Goal: Information Seeking & Learning: Learn about a topic

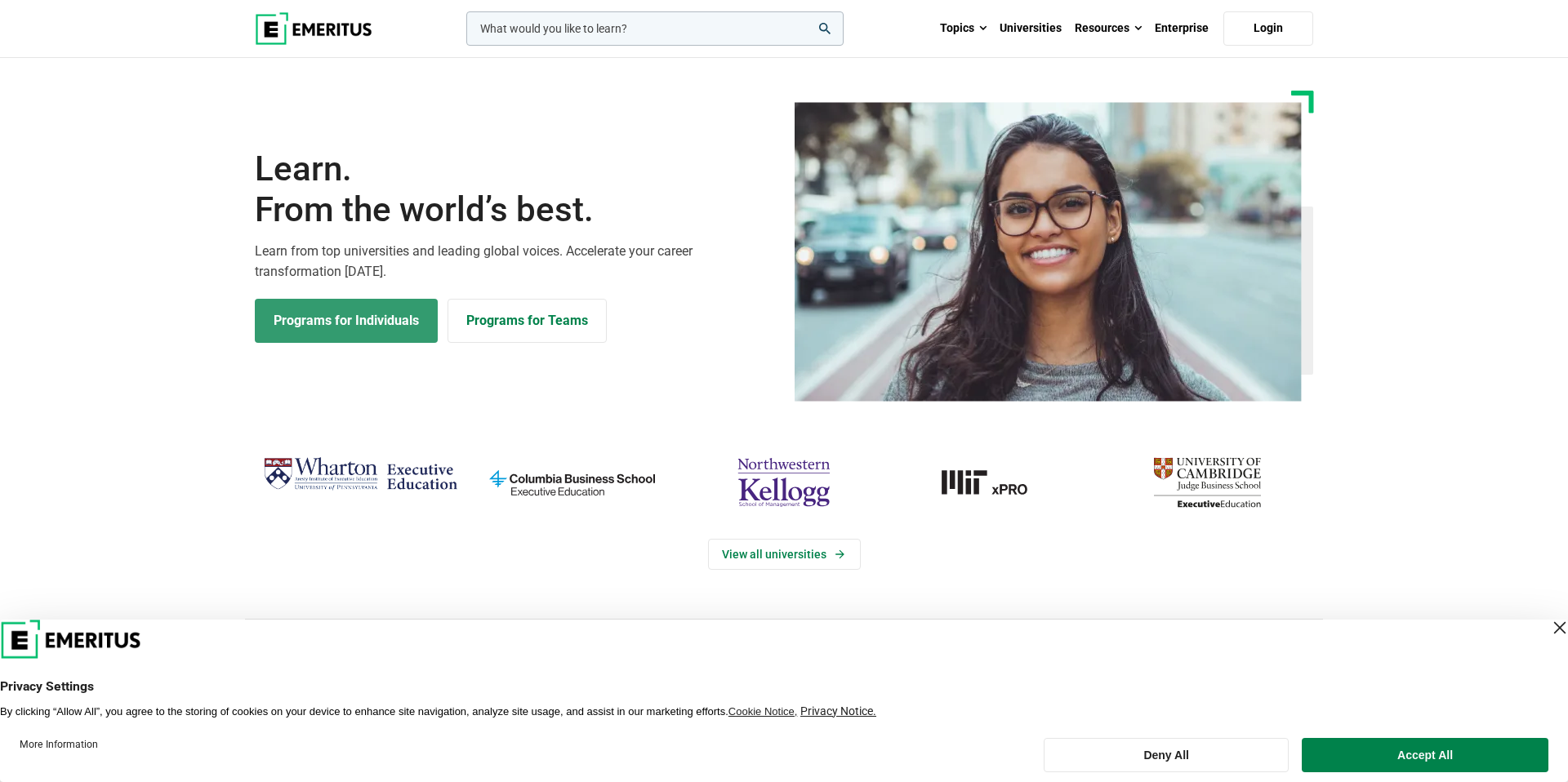
click at [356, 331] on link "Programs for Individuals" at bounding box center [346, 321] width 183 height 44
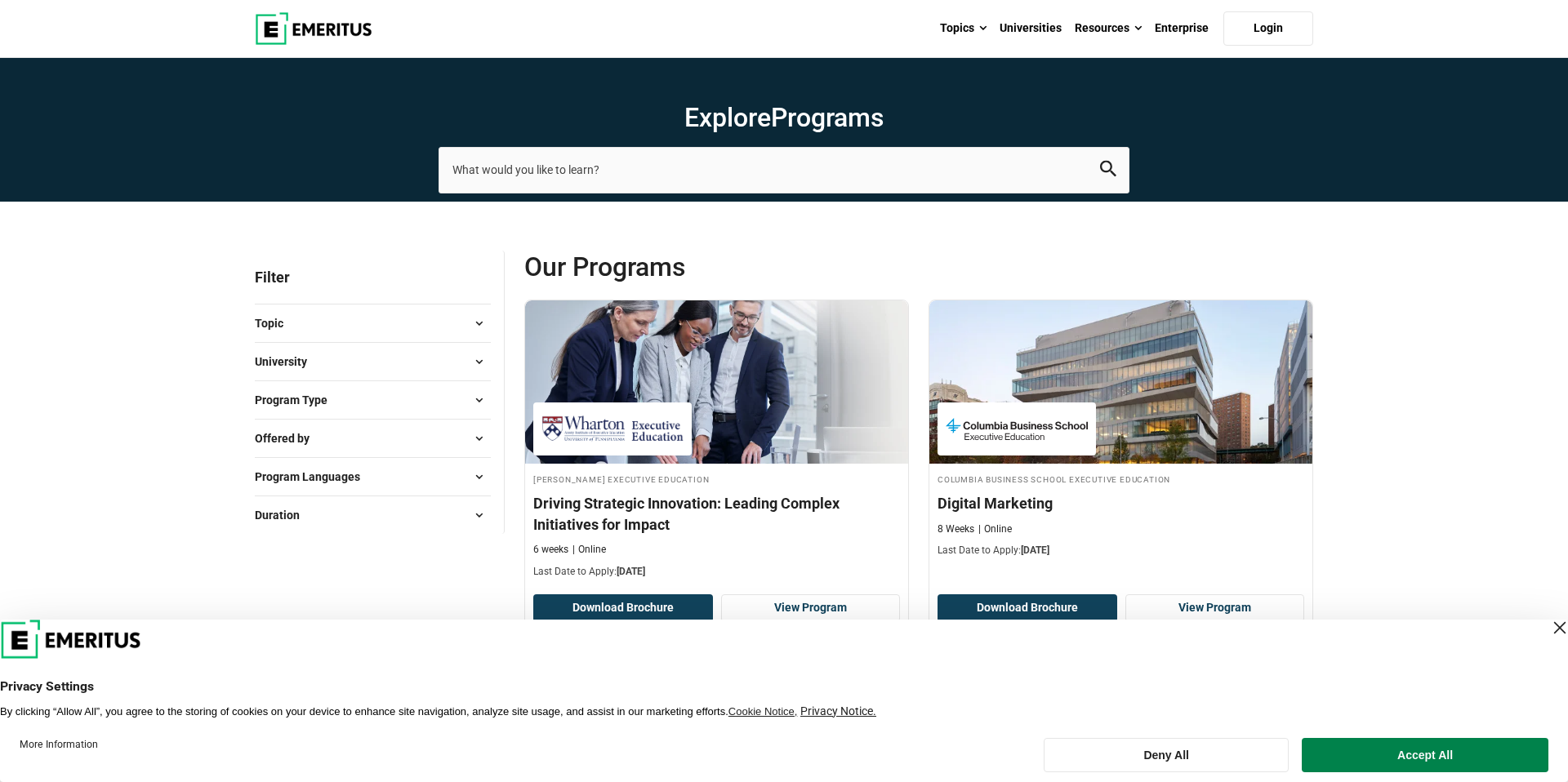
click at [1548, 622] on div "Close Layer" at bounding box center [1559, 627] width 23 height 23
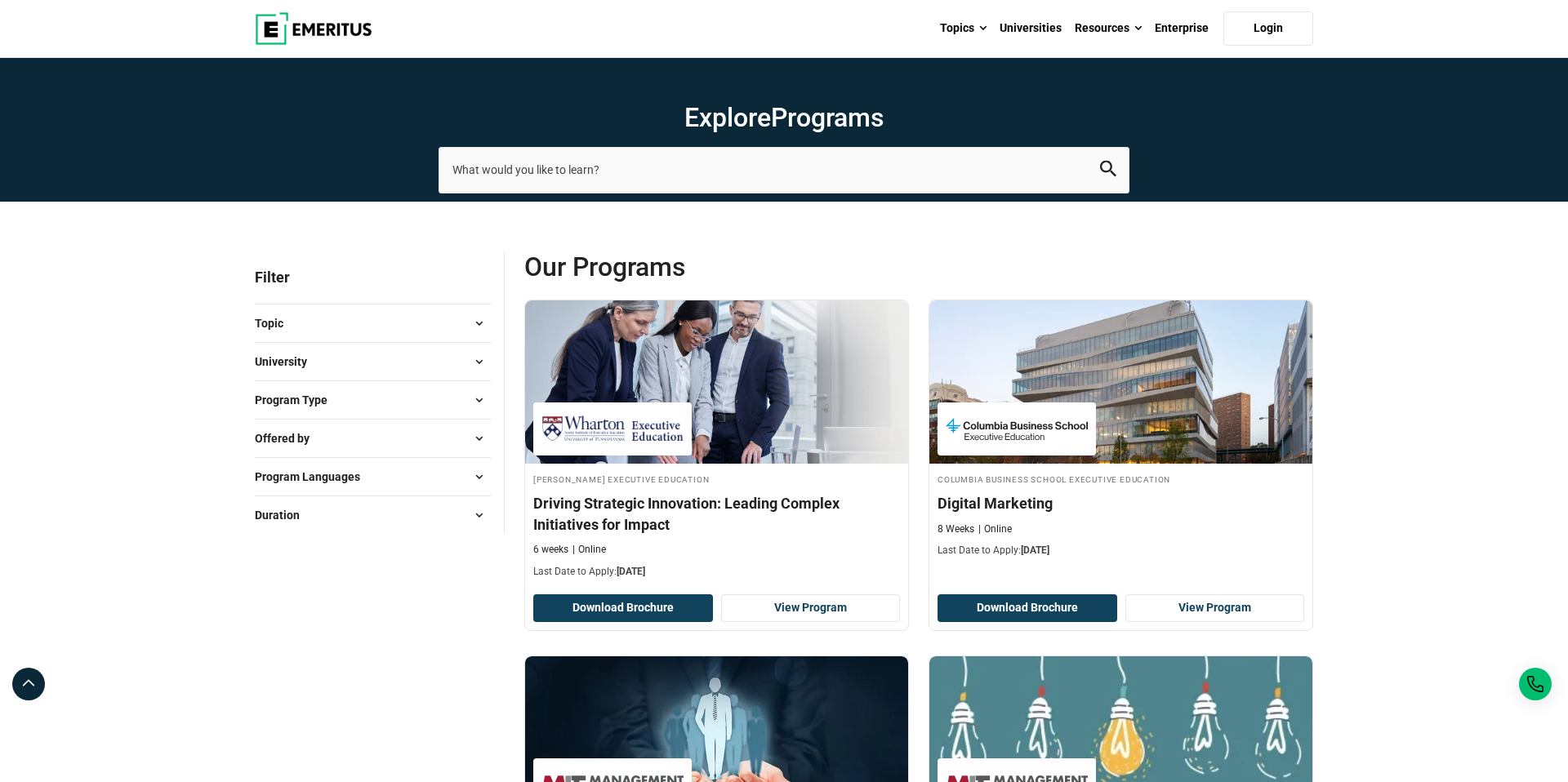
click at [418, 323] on button "Topic" at bounding box center [372, 323] width 236 height 25
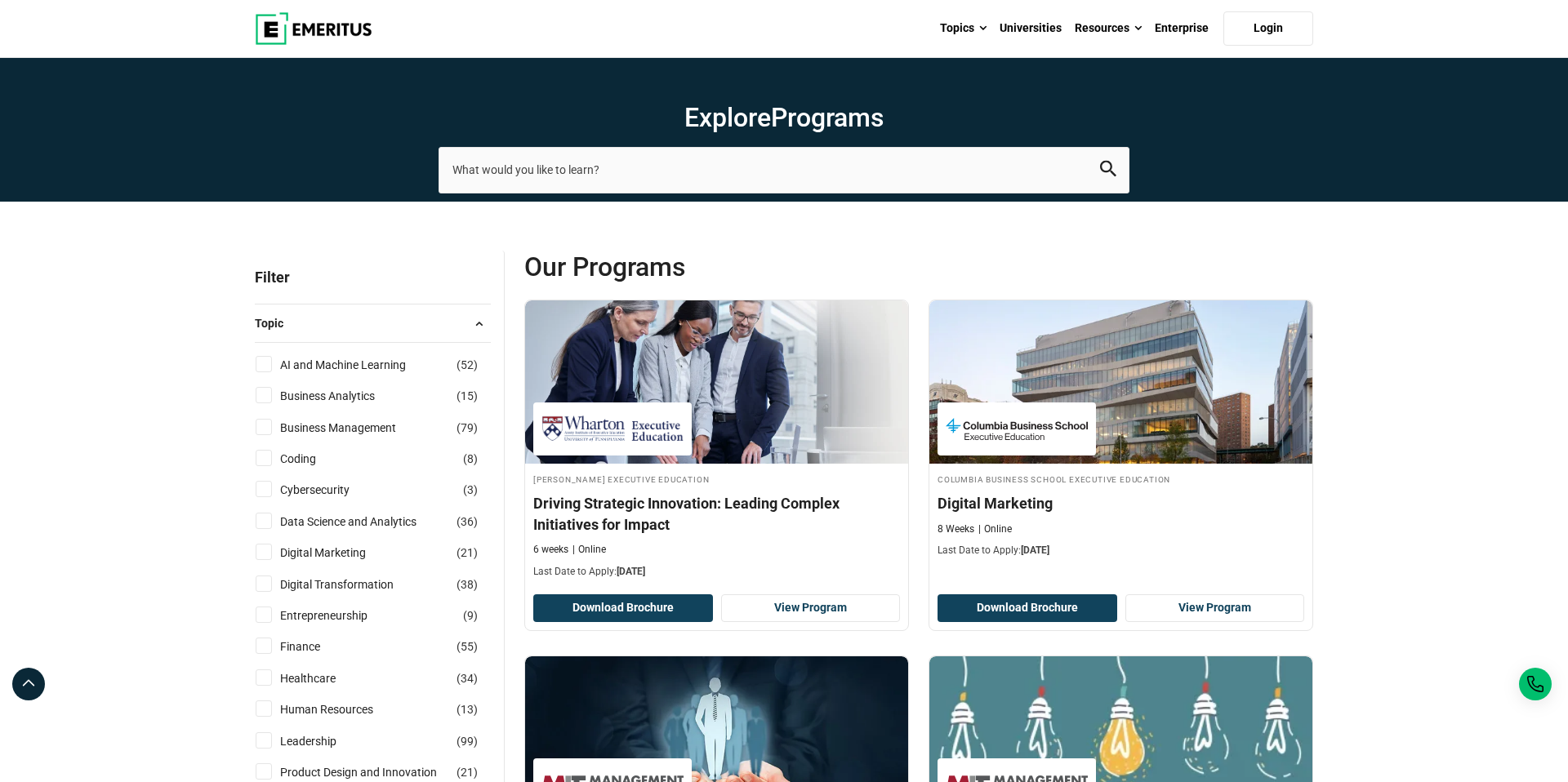
click at [266, 360] on input "AI and Machine Learning ( 52 )" at bounding box center [263, 364] width 16 height 16
checkbox input "true"
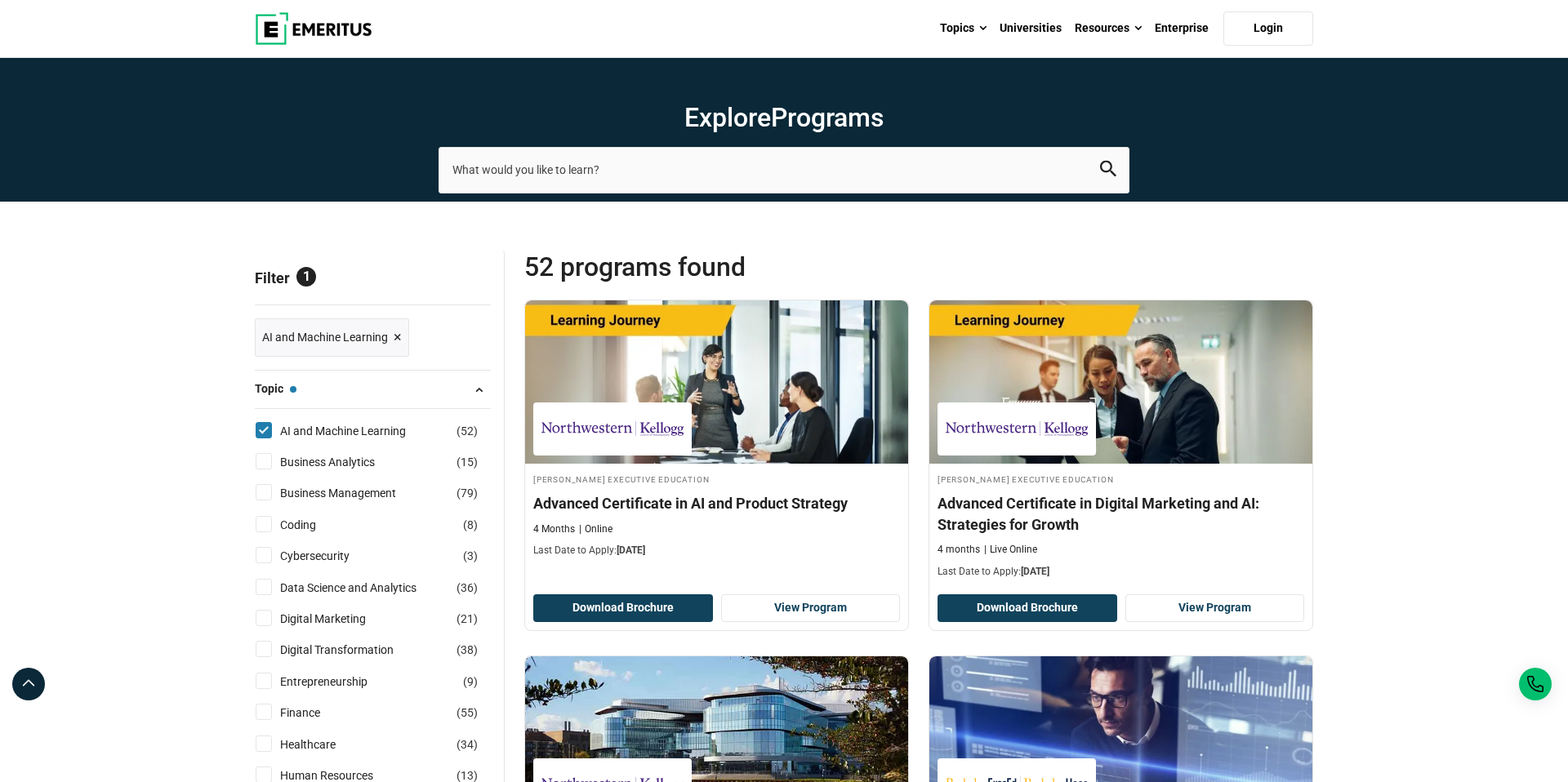
click at [264, 427] on input "AI and Machine Learning ( 52 )" at bounding box center [263, 430] width 16 height 16
checkbox input "false"
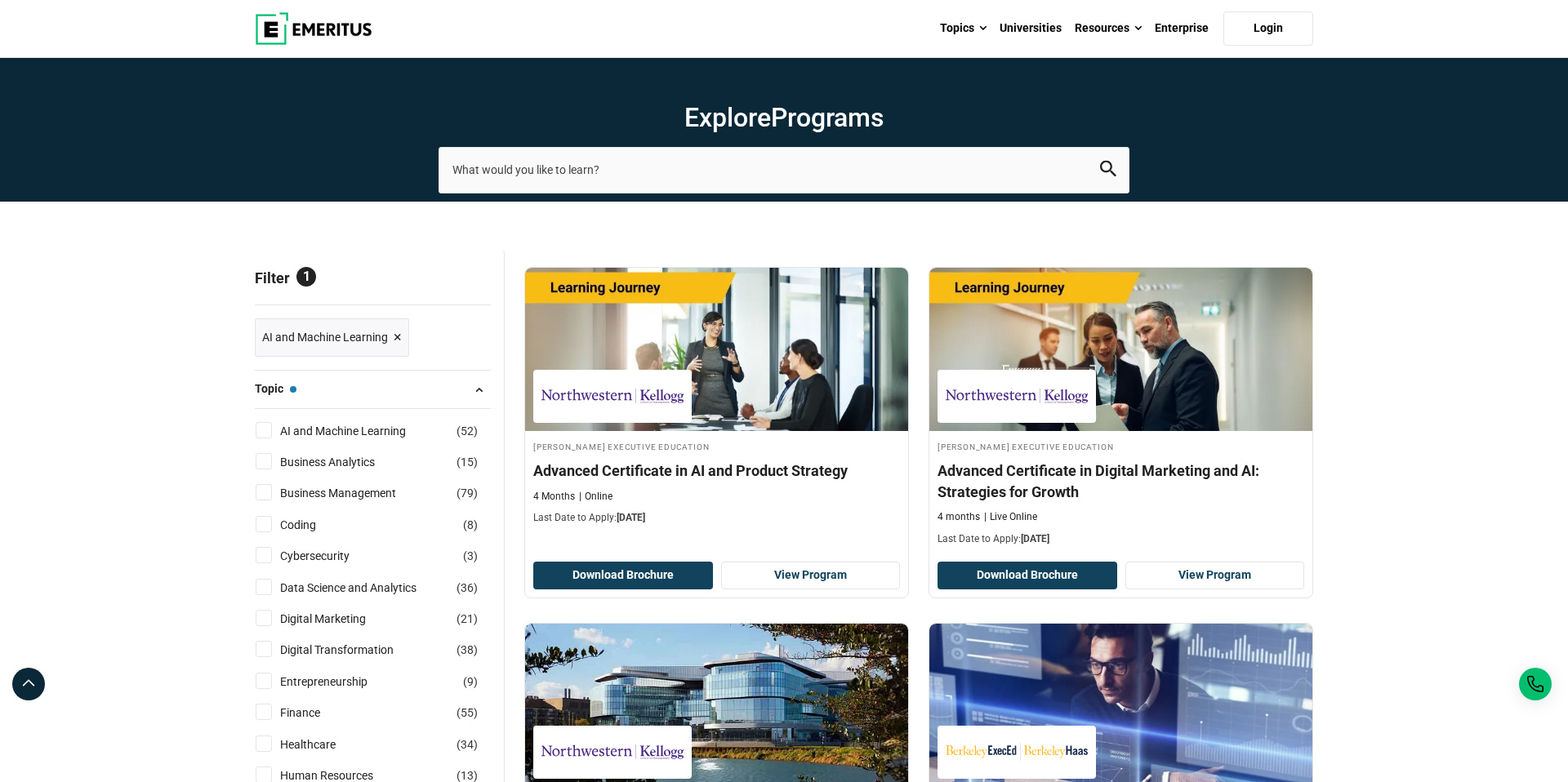
scroll to position [9, 0]
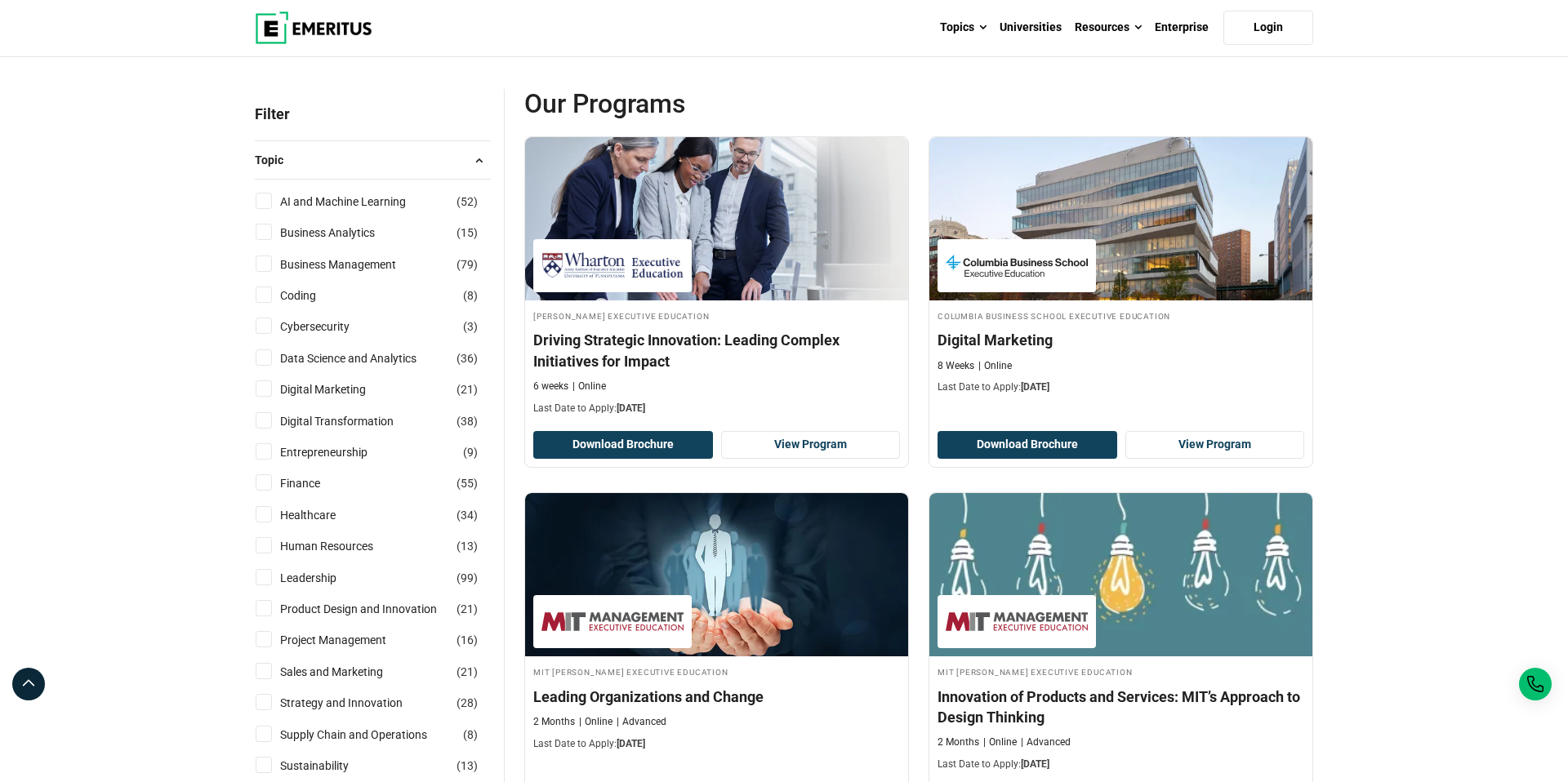
scroll to position [204, 0]
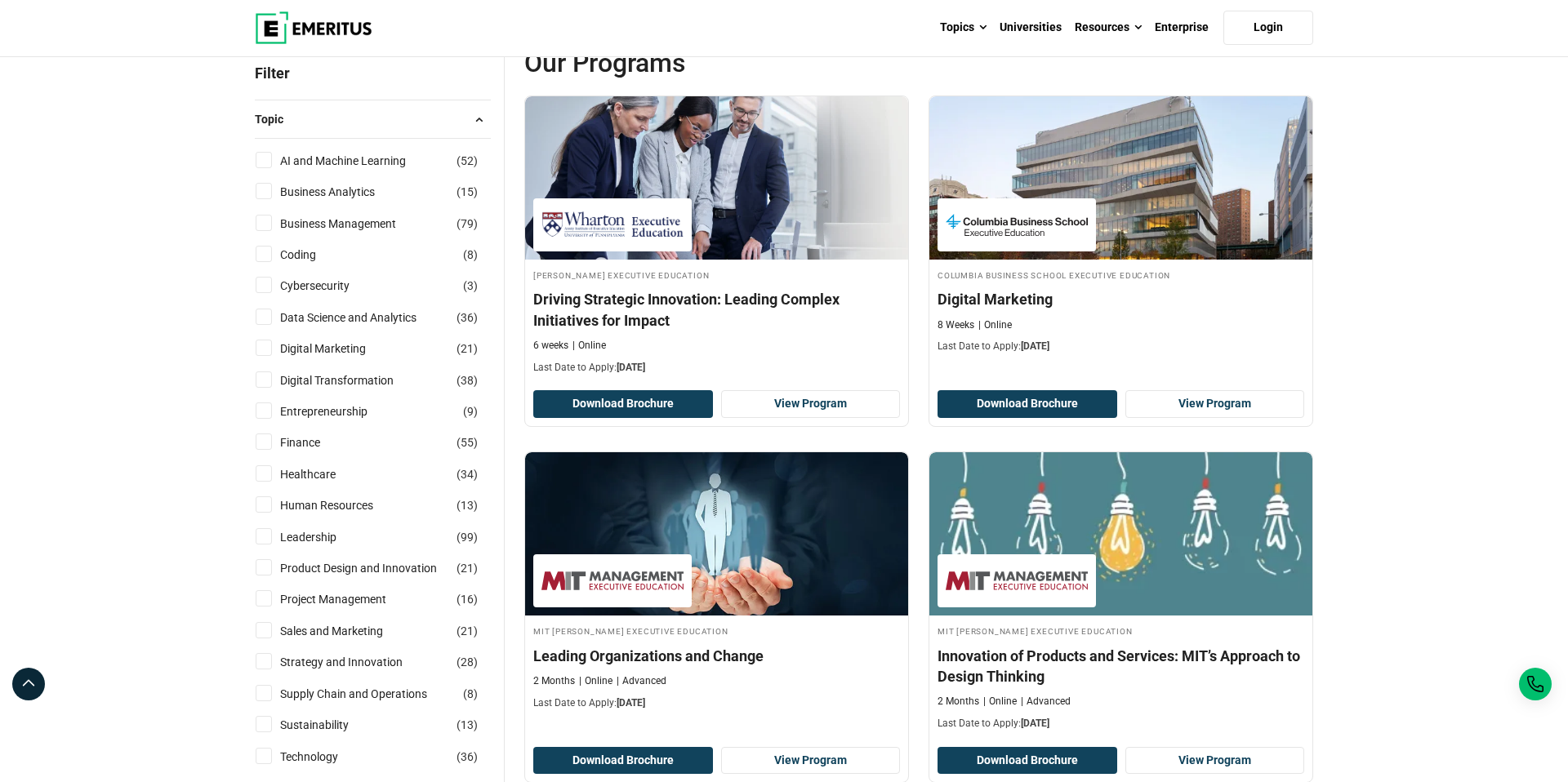
click at [255, 437] on input "Finance ( 55 )" at bounding box center [263, 441] width 16 height 16
checkbox input "true"
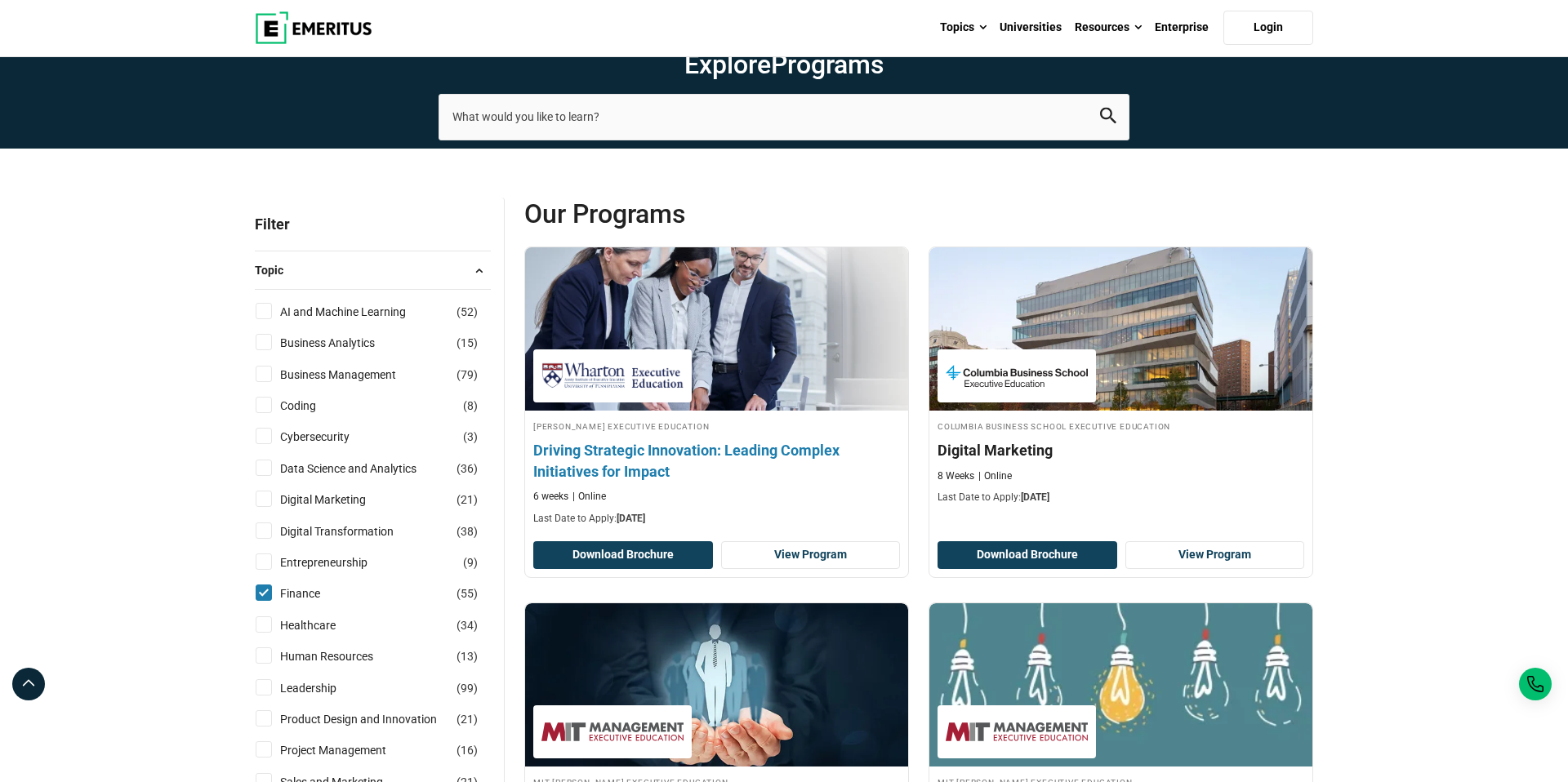
scroll to position [0, 0]
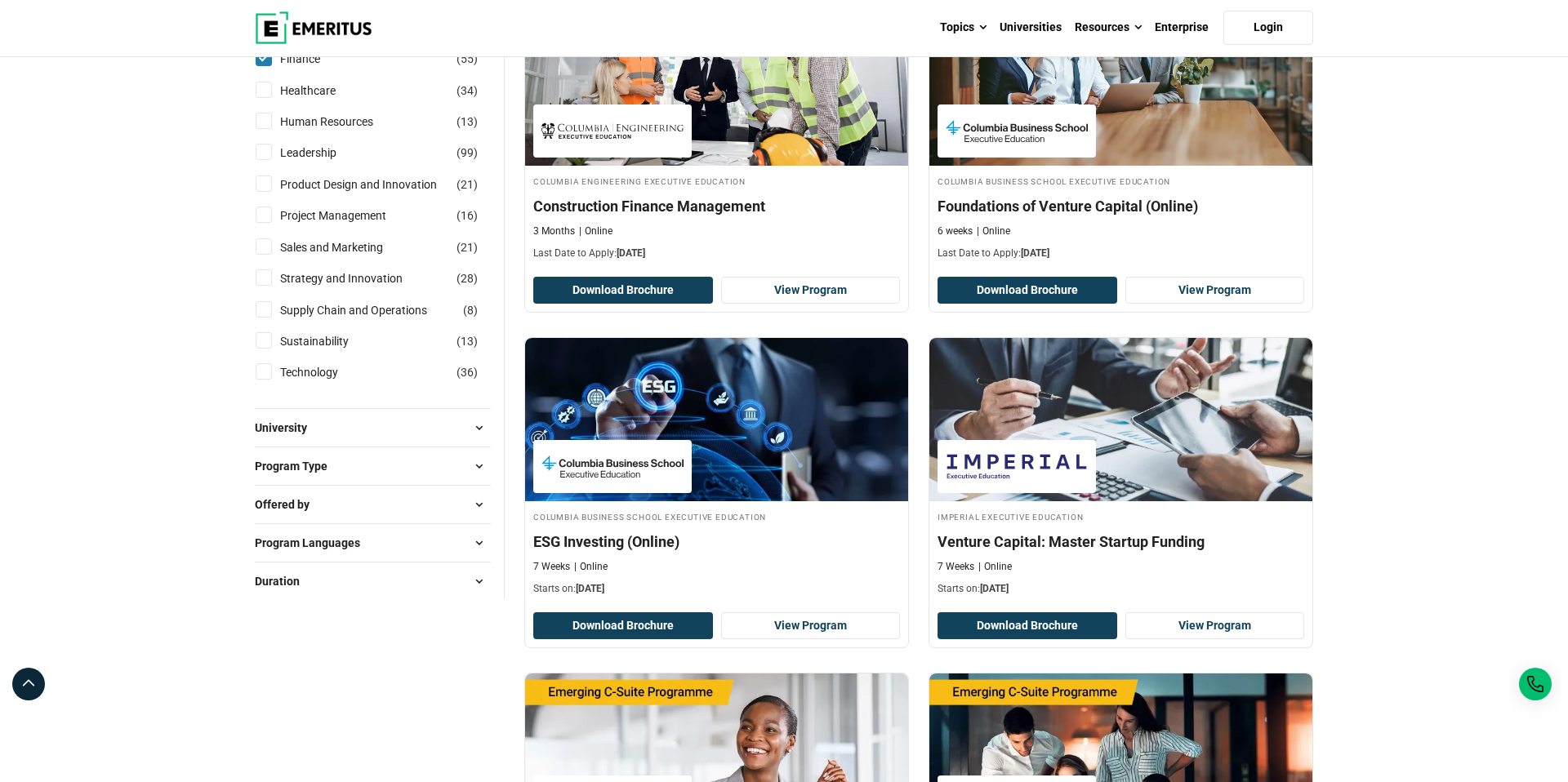
scroll to position [596, 0]
